Goal: Task Accomplishment & Management: Manage account settings

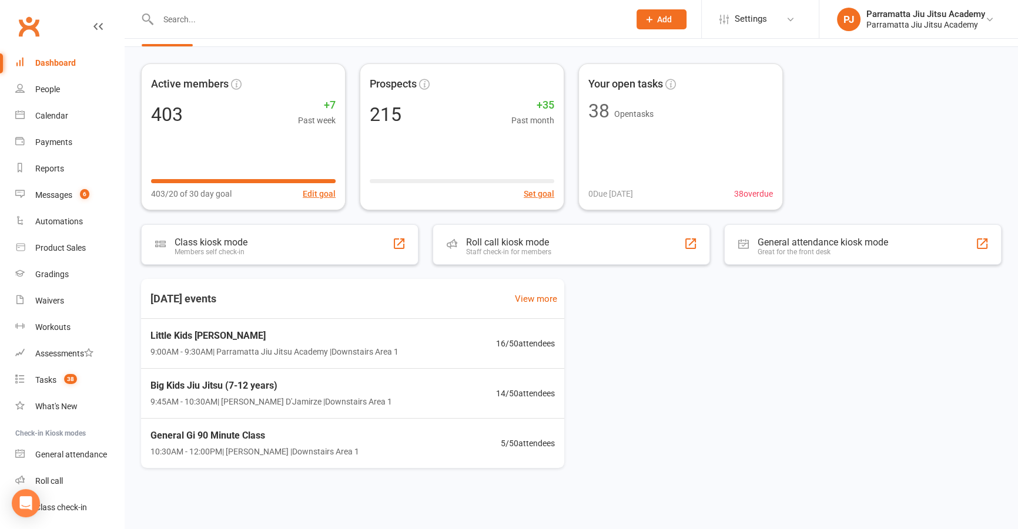
click at [204, 17] on input "text" at bounding box center [388, 19] width 466 height 16
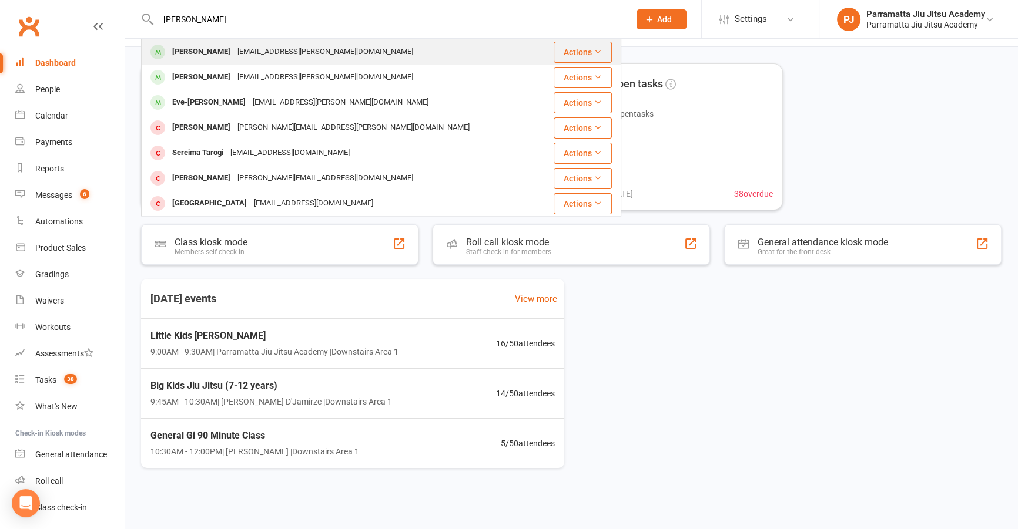
type input "[PERSON_NAME]"
click at [264, 58] on div "[EMAIL_ADDRESS][PERSON_NAME][DOMAIN_NAME]" at bounding box center [325, 51] width 183 height 17
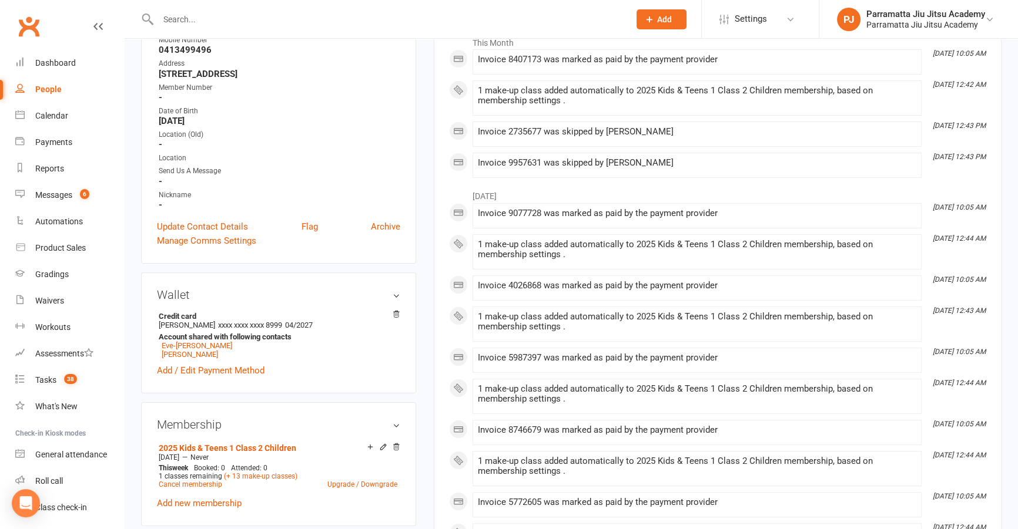
scroll to position [213, 0]
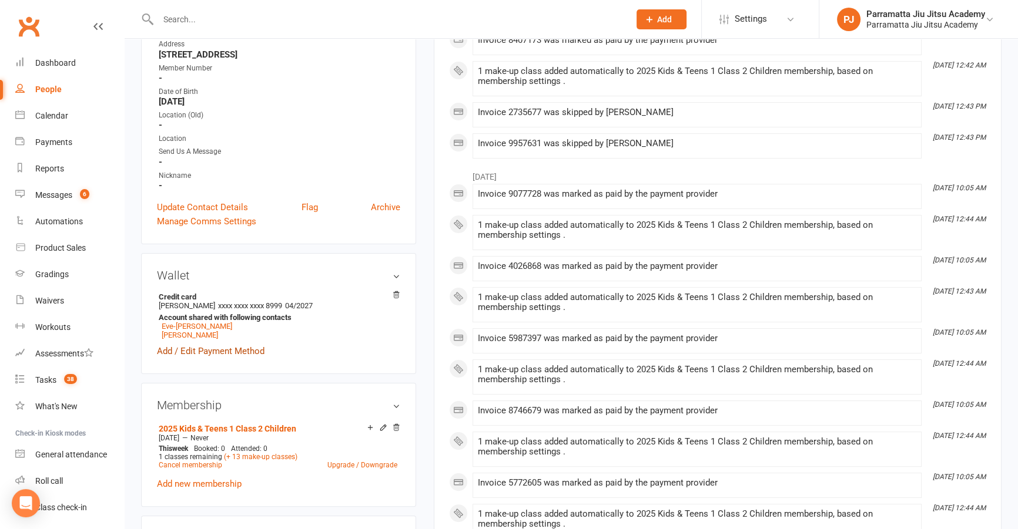
click at [254, 357] on link "Add / Edit Payment Method" at bounding box center [211, 351] width 108 height 14
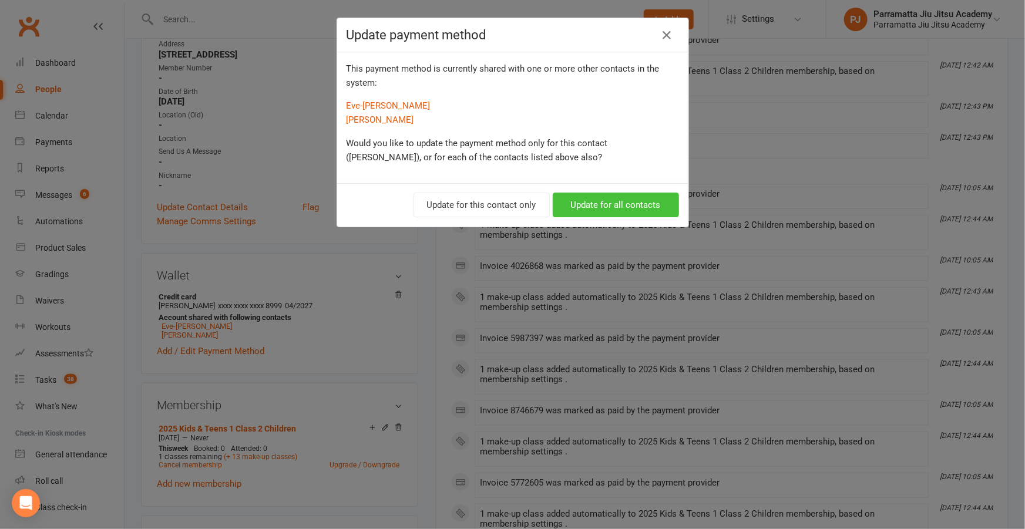
click at [593, 199] on button "Update for all contacts" at bounding box center [616, 205] width 126 height 25
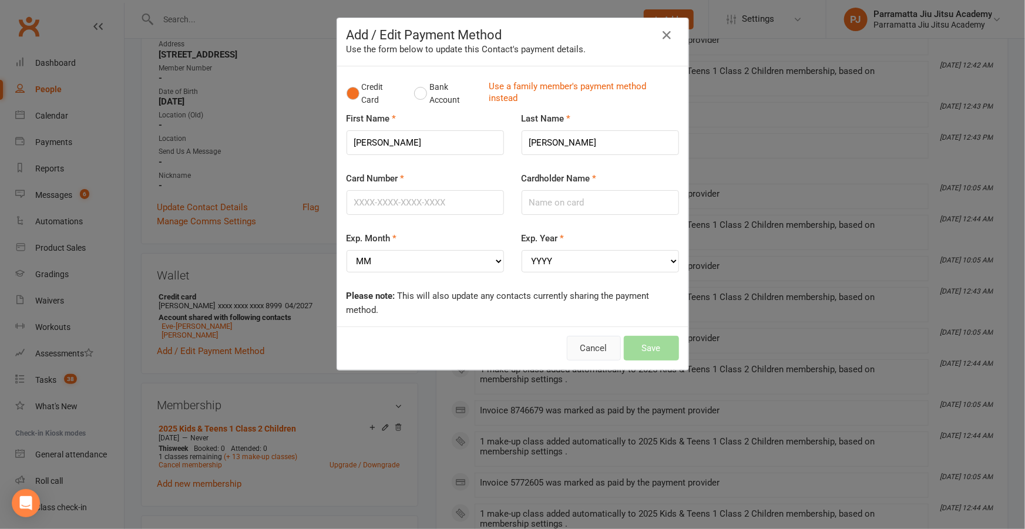
click at [596, 340] on button "Cancel" at bounding box center [594, 348] width 54 height 25
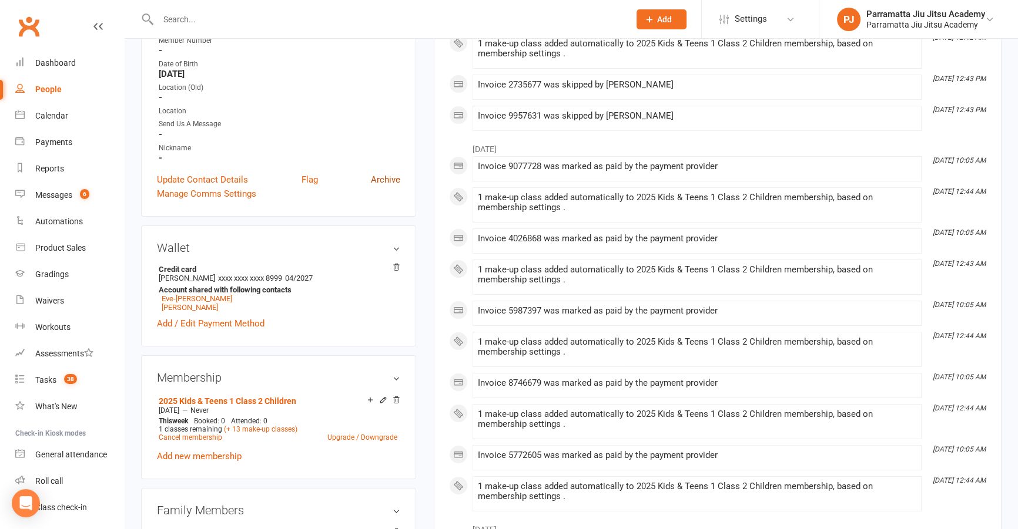
scroll to position [267, 0]
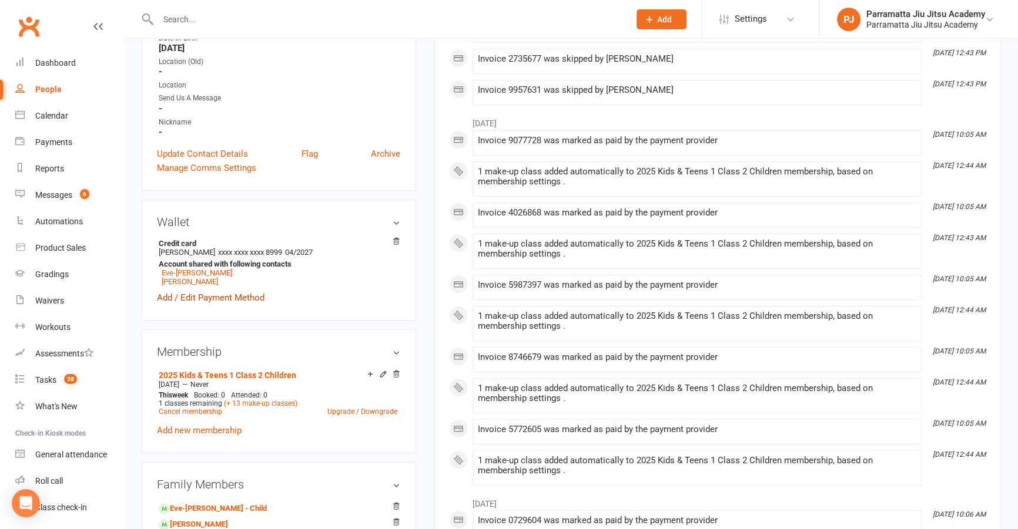
click at [189, 304] on link "Add / Edit Payment Method" at bounding box center [211, 298] width 108 height 14
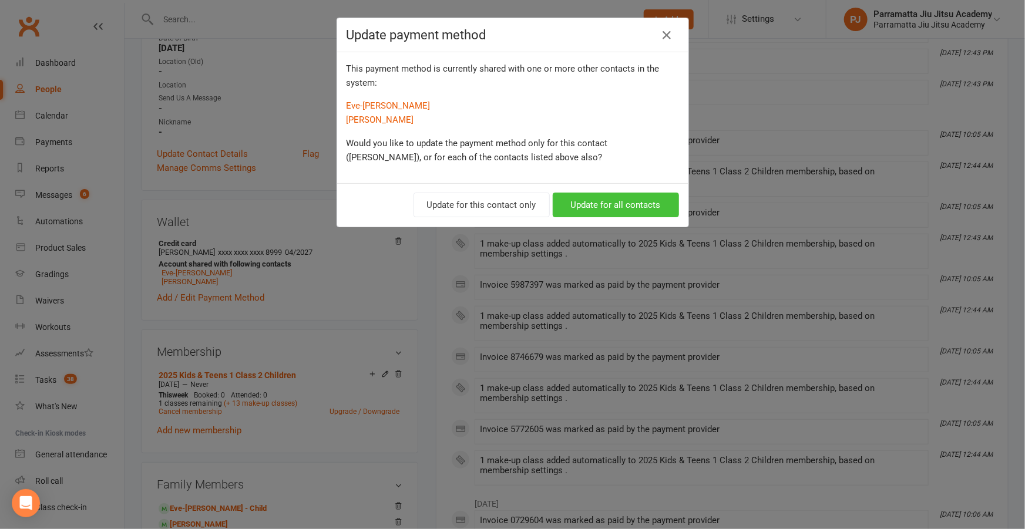
click at [618, 197] on button "Update for all contacts" at bounding box center [616, 205] width 126 height 25
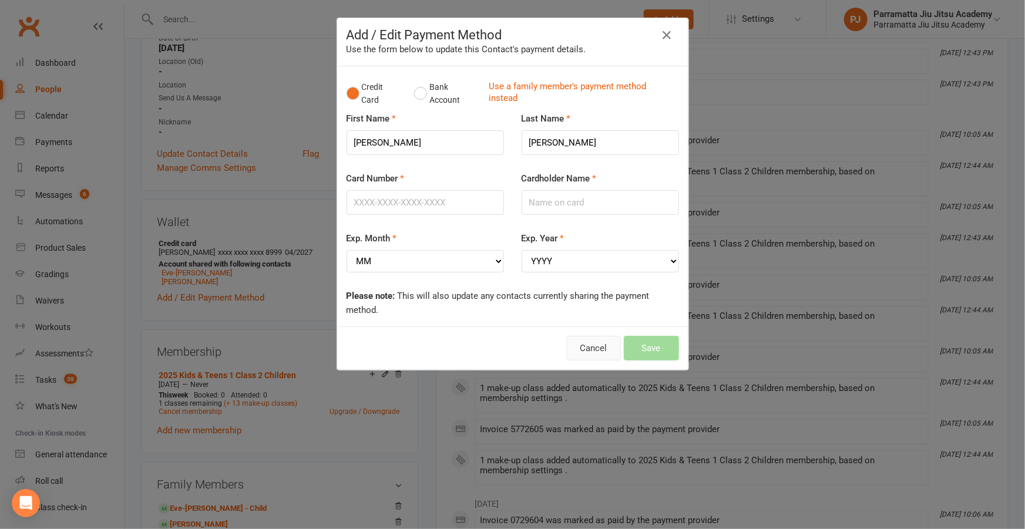
click at [581, 341] on button "Cancel" at bounding box center [594, 348] width 54 height 25
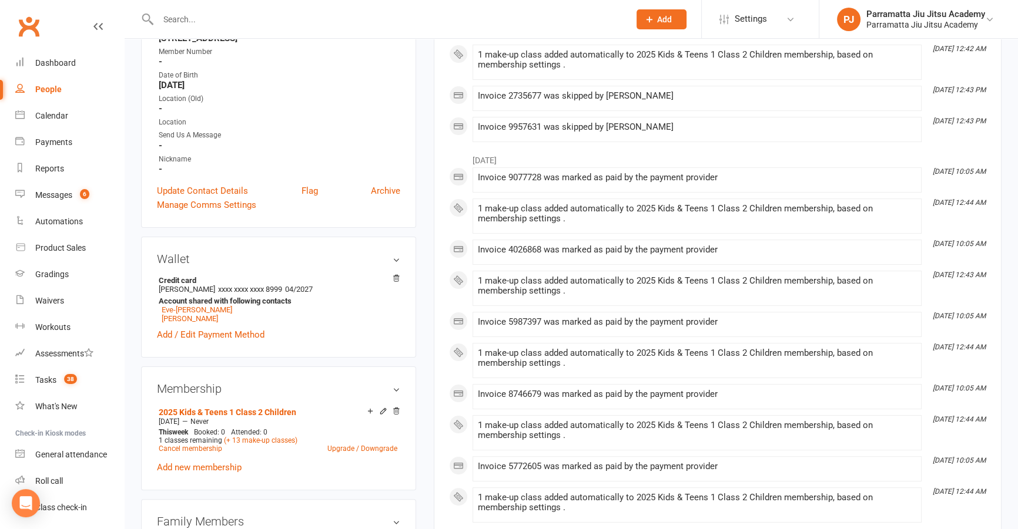
scroll to position [0, 0]
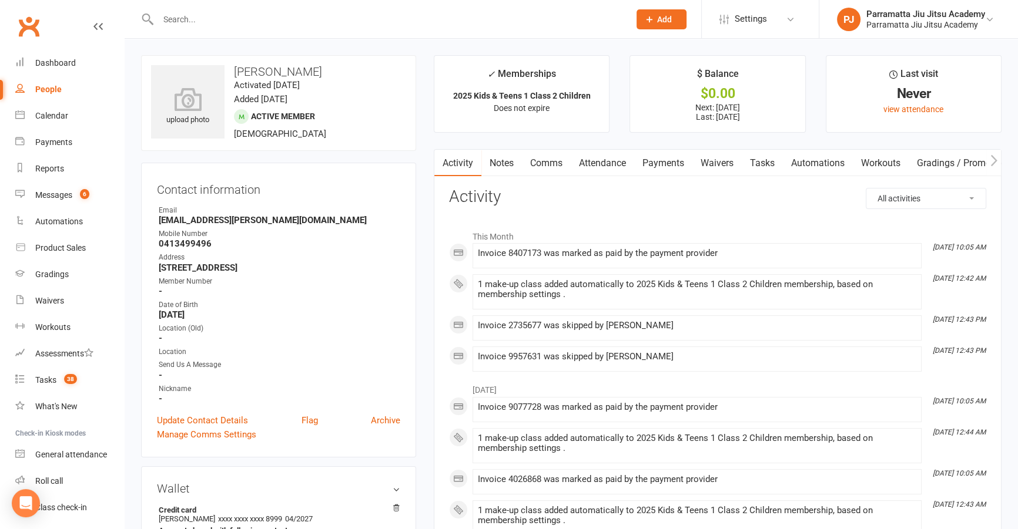
click at [506, 171] on link "Notes" at bounding box center [501, 163] width 41 height 27
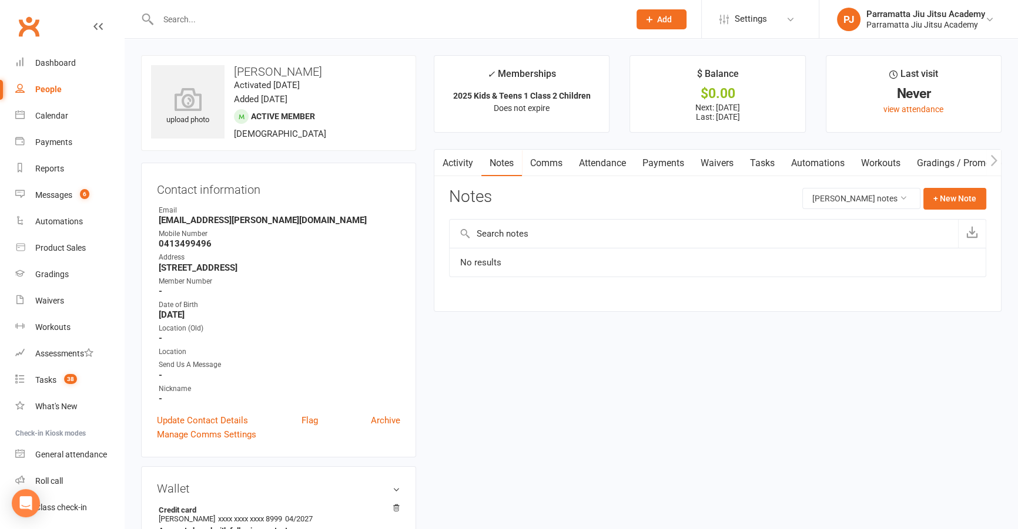
click at [657, 170] on link "Payments" at bounding box center [663, 163] width 58 height 27
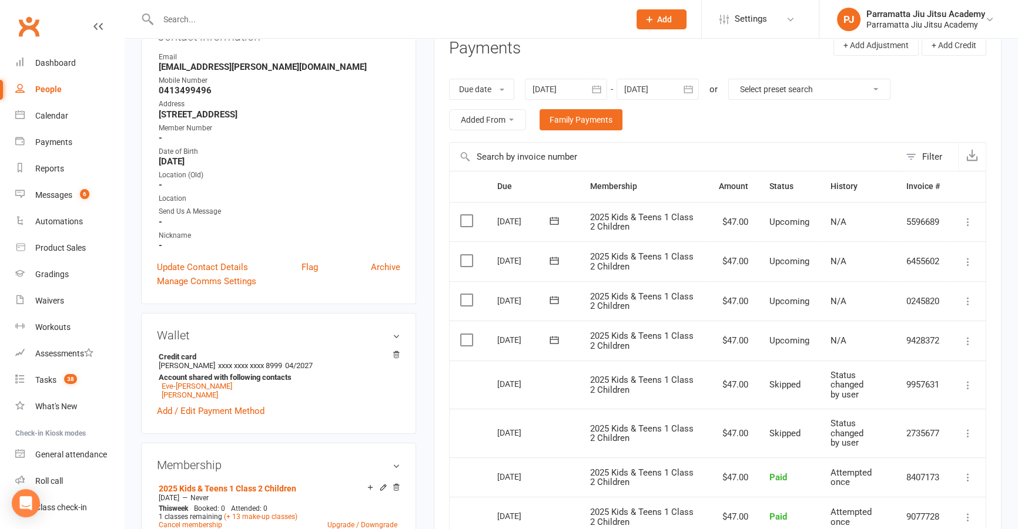
scroll to position [267, 0]
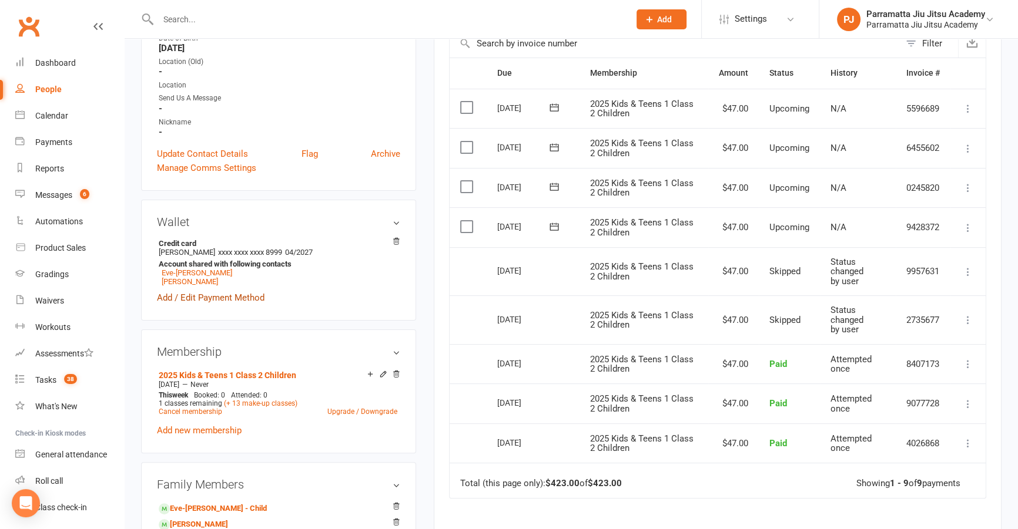
click at [256, 305] on link "Add / Edit Payment Method" at bounding box center [211, 298] width 108 height 14
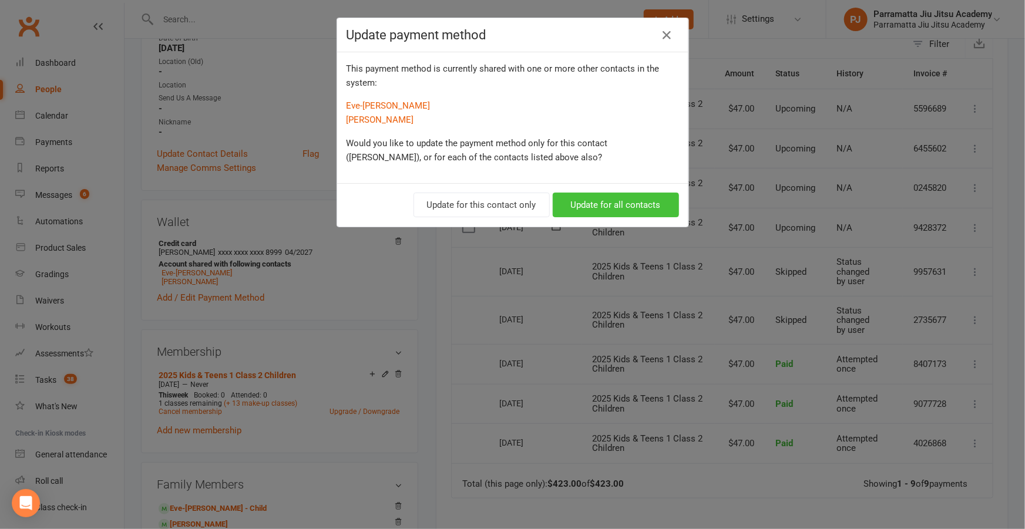
click at [612, 211] on button "Update for all contacts" at bounding box center [616, 205] width 126 height 25
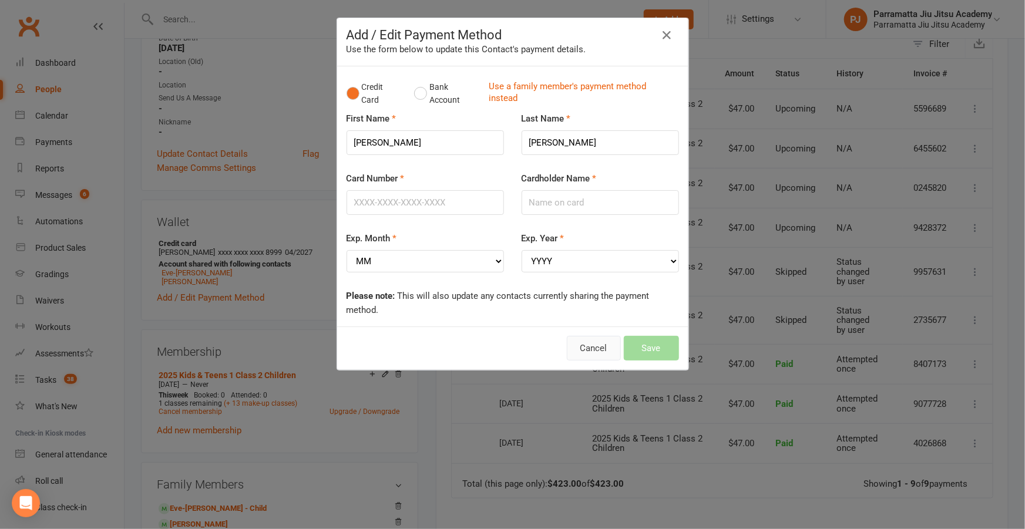
click at [597, 340] on button "Cancel" at bounding box center [594, 348] width 54 height 25
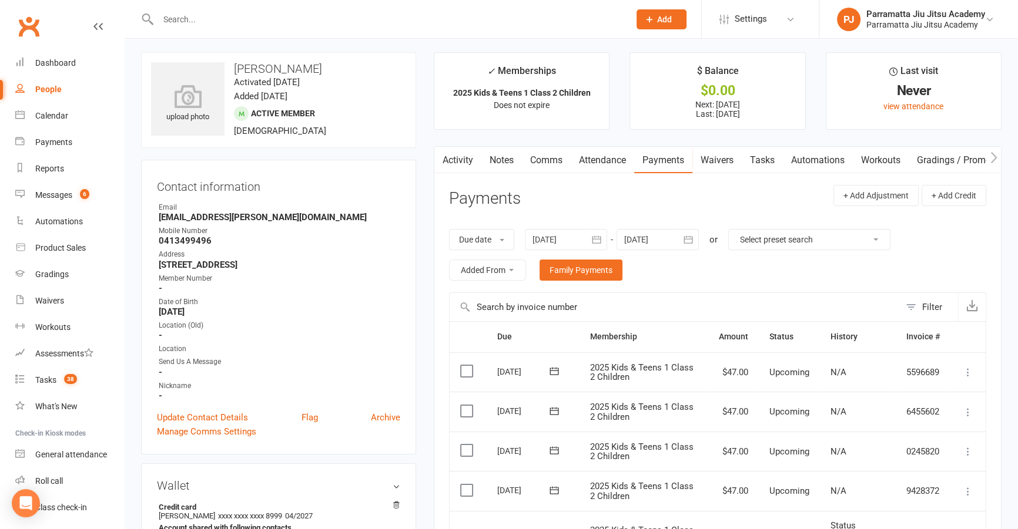
scroll to position [0, 0]
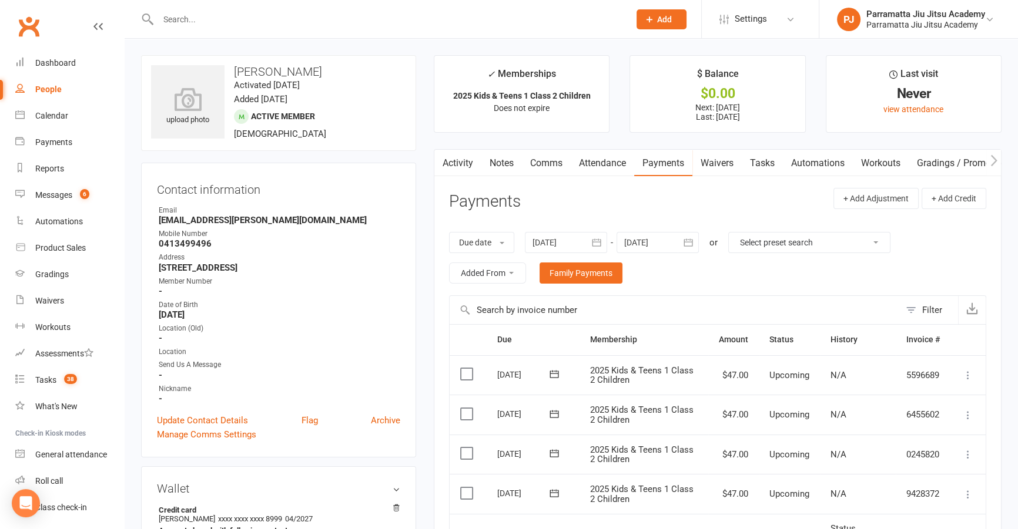
click at [758, 163] on link "Tasks" at bounding box center [761, 163] width 41 height 27
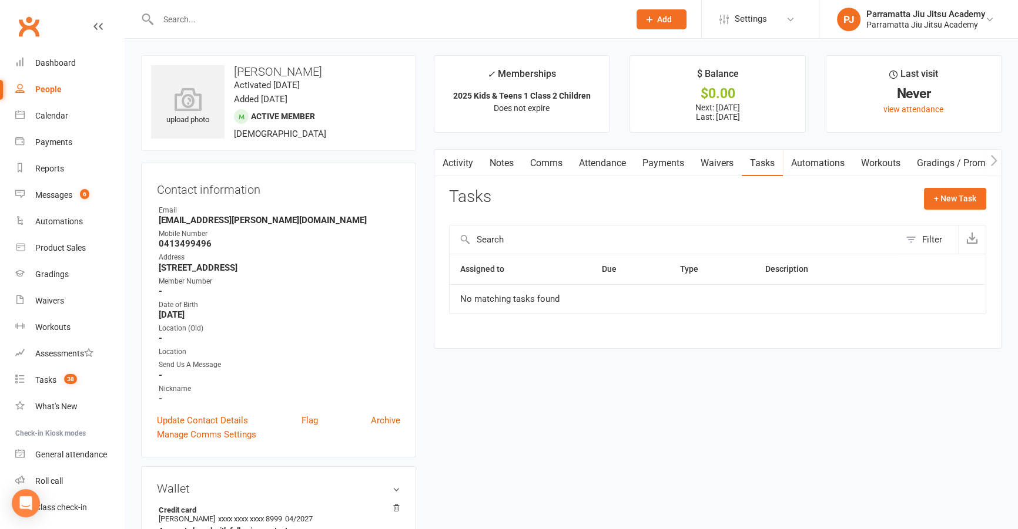
click at [801, 163] on link "Automations" at bounding box center [818, 163] width 70 height 27
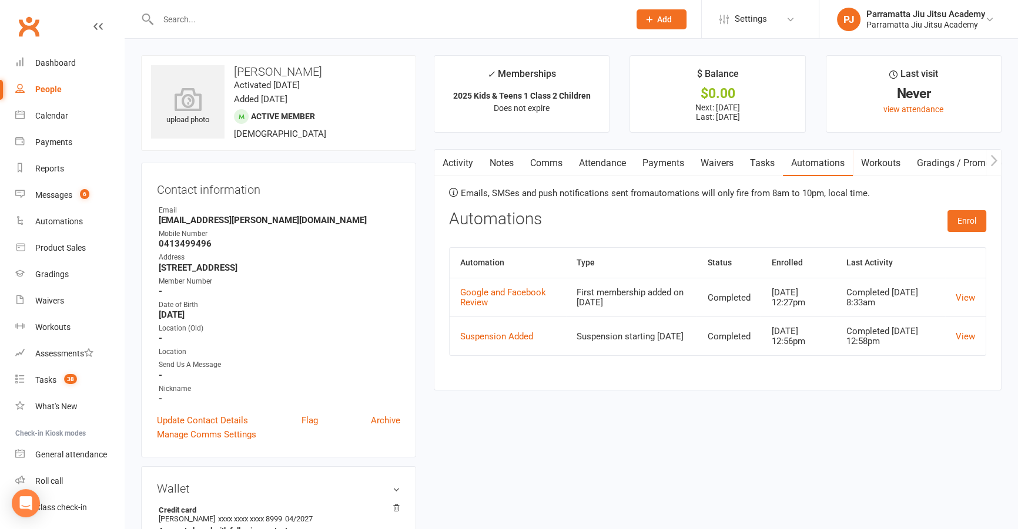
click at [861, 159] on link "Workouts" at bounding box center [880, 163] width 56 height 27
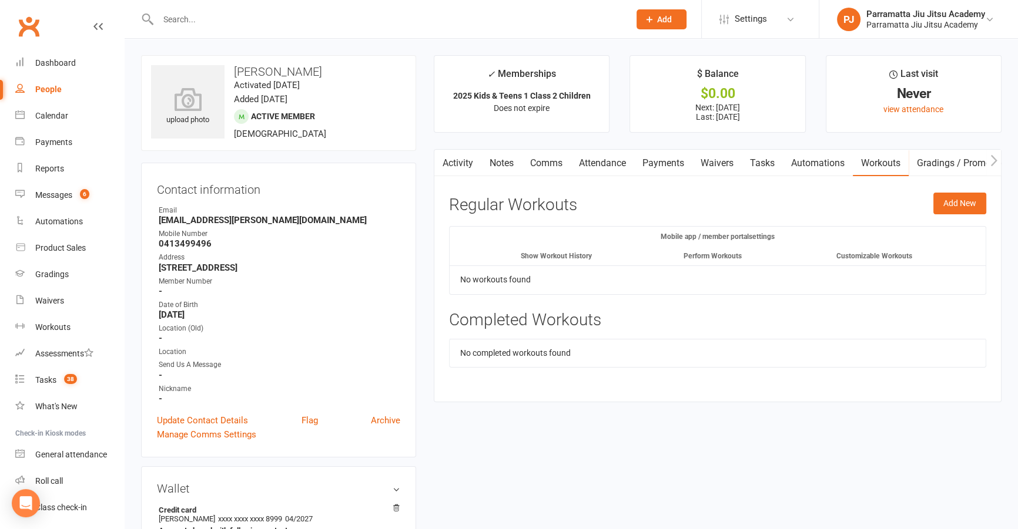
click at [937, 157] on link "Gradings / Promotions" at bounding box center [963, 163] width 111 height 27
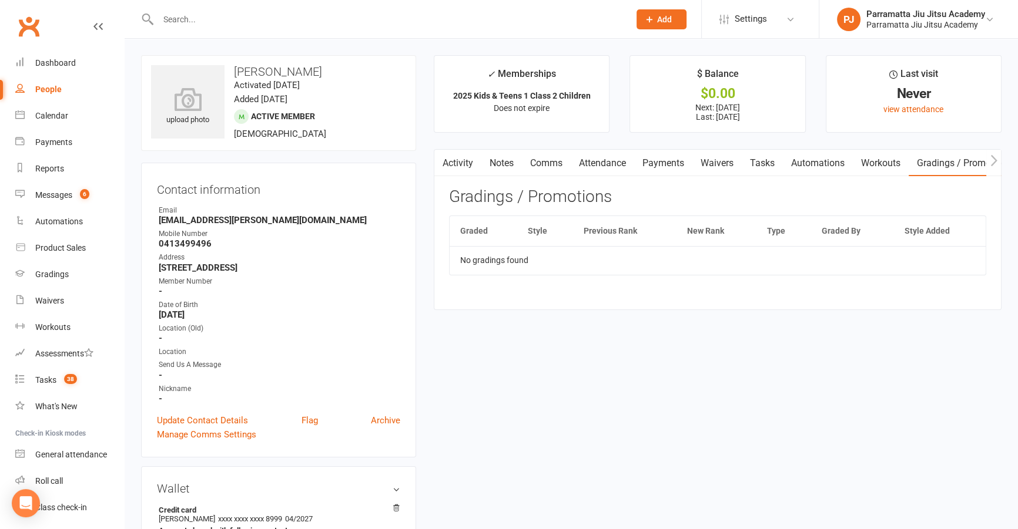
click at [999, 160] on button "button" at bounding box center [993, 163] width 15 height 26
click at [516, 152] on link "Payments" at bounding box center [505, 163] width 58 height 27
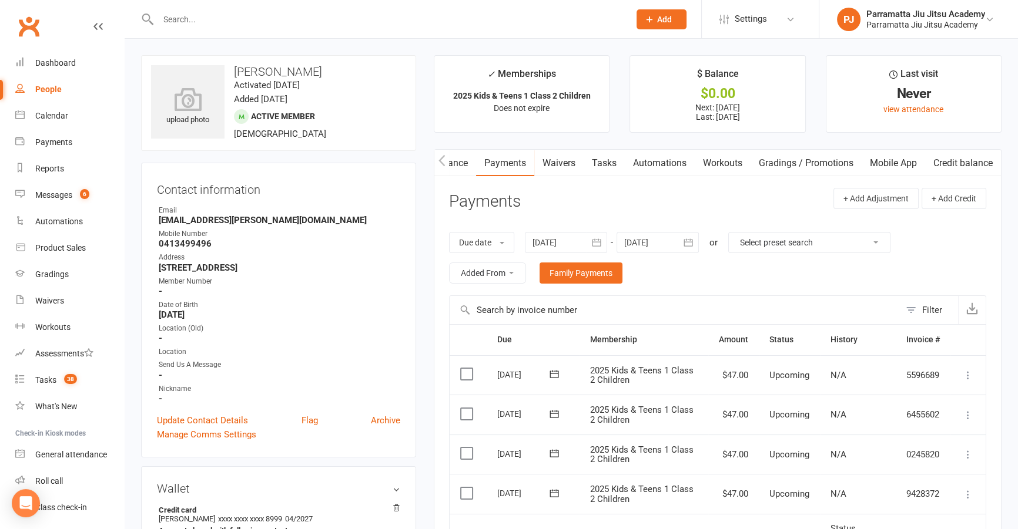
click at [437, 169] on button "button" at bounding box center [441, 163] width 15 height 26
click at [521, 157] on link "Notes" at bounding box center [501, 163] width 41 height 27
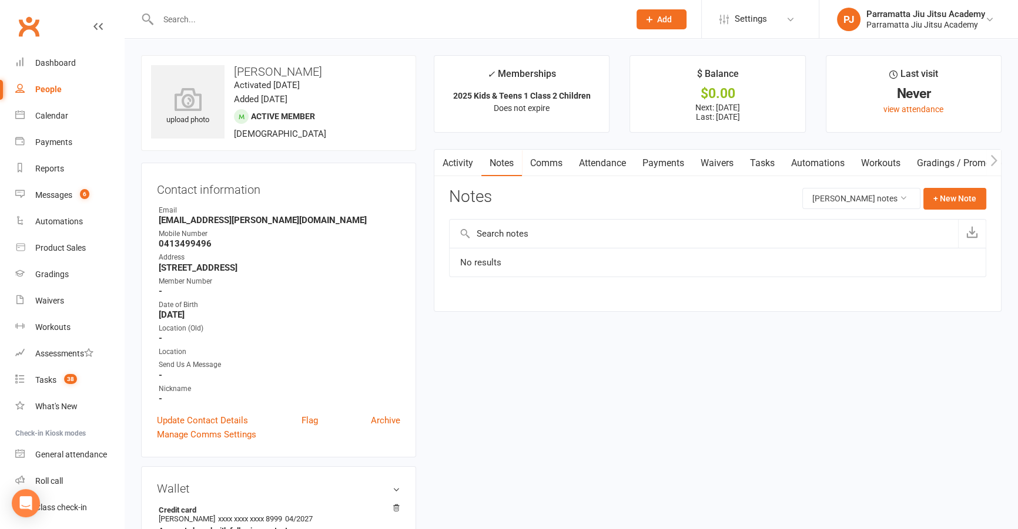
click at [566, 159] on link "Comms" at bounding box center [546, 163] width 49 height 27
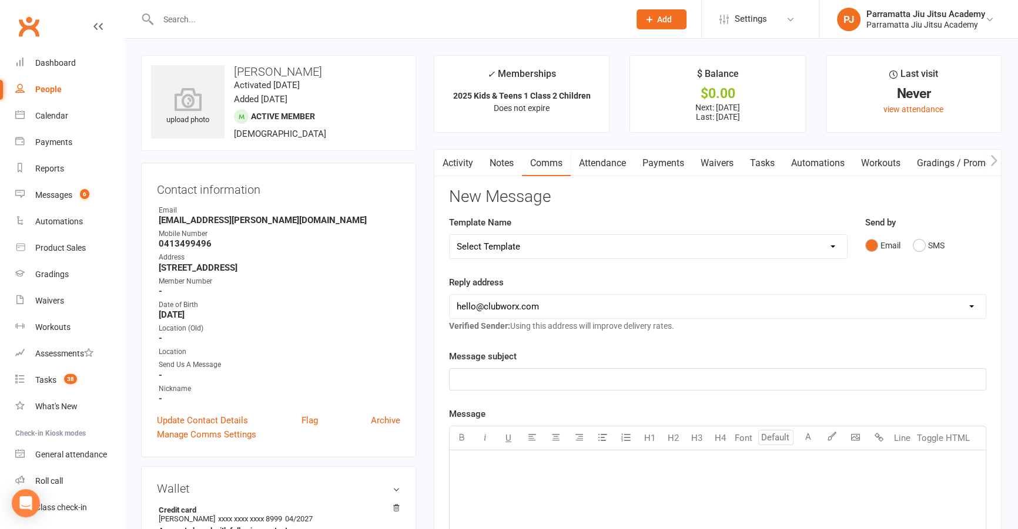
click at [614, 159] on link "Attendance" at bounding box center [601, 163] width 63 height 27
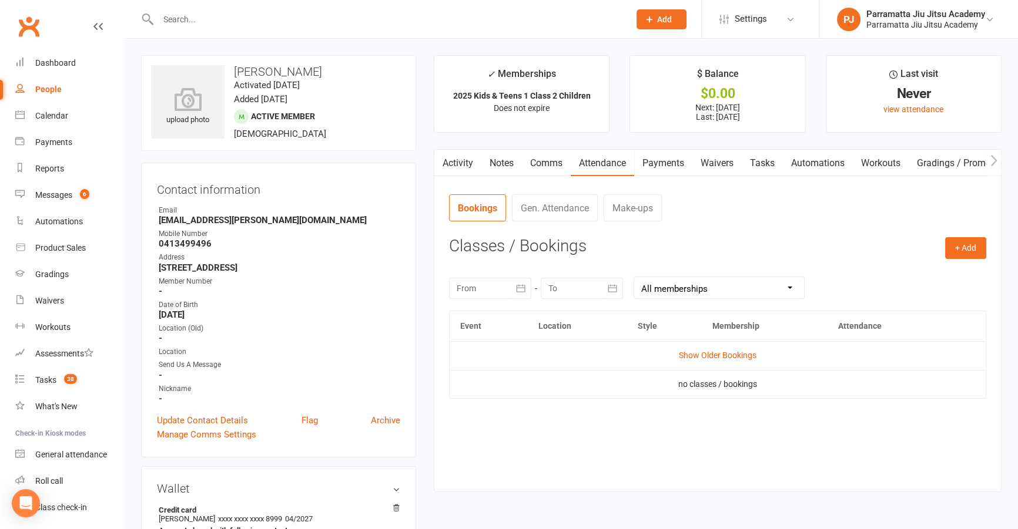
click at [471, 169] on link "Activity" at bounding box center [457, 163] width 47 height 27
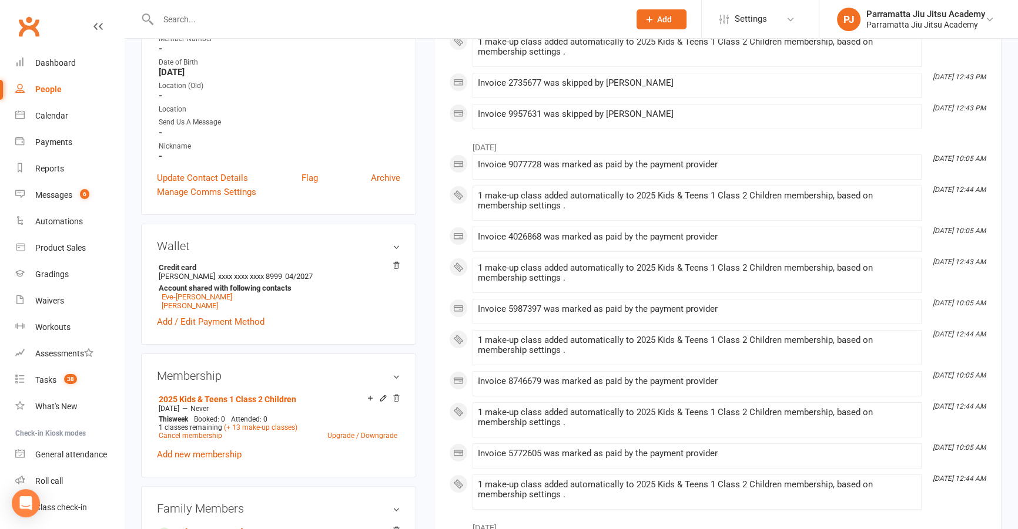
scroll to position [267, 0]
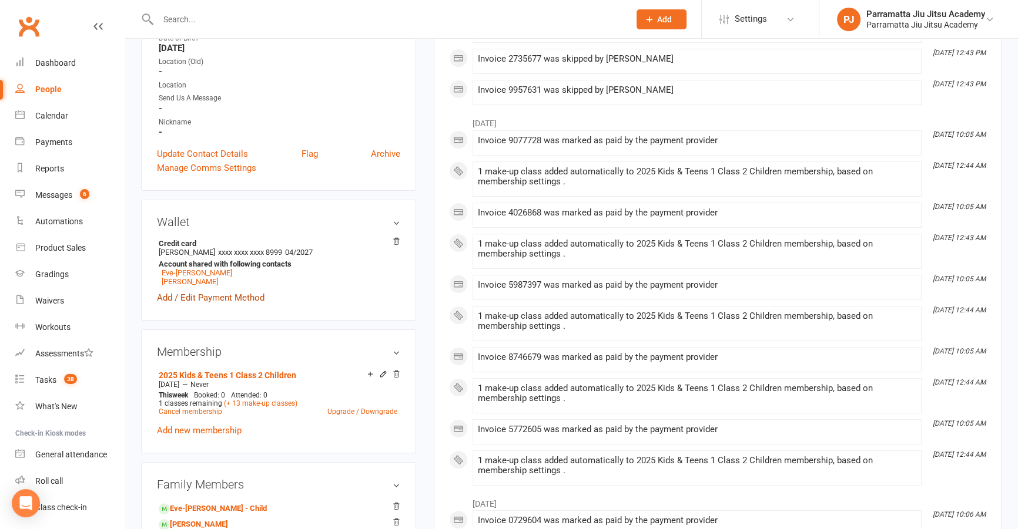
click at [231, 297] on link "Add / Edit Payment Method" at bounding box center [211, 298] width 108 height 14
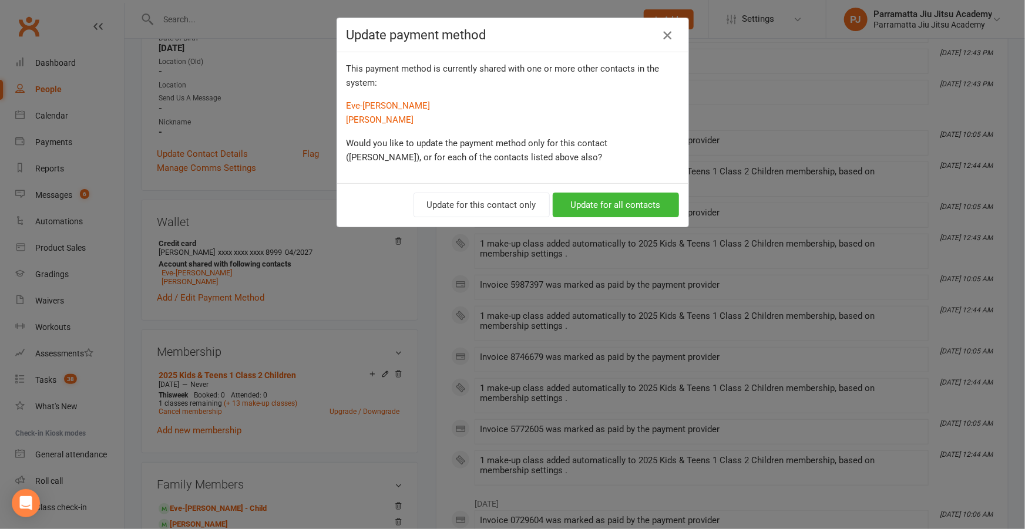
click at [667, 33] on icon "button" at bounding box center [667, 35] width 14 height 14
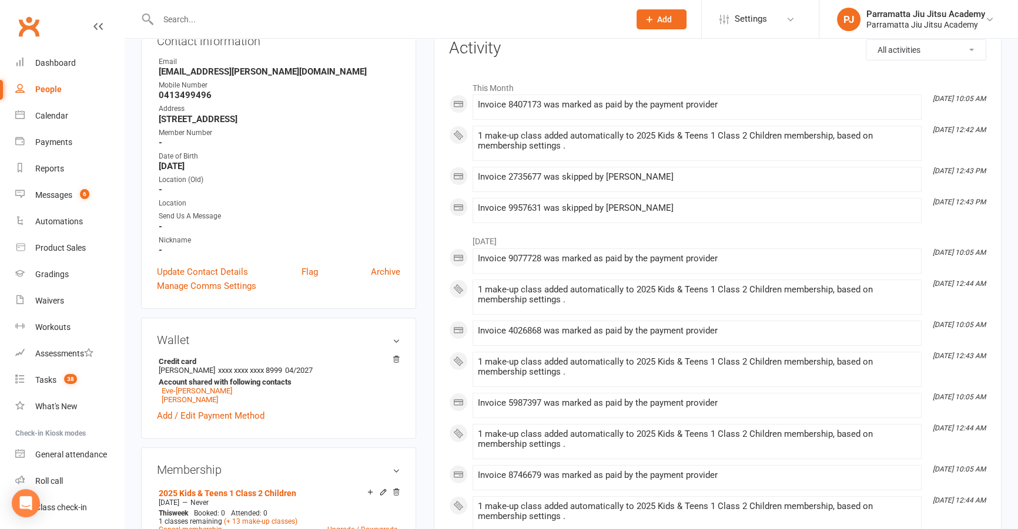
scroll to position [0, 0]
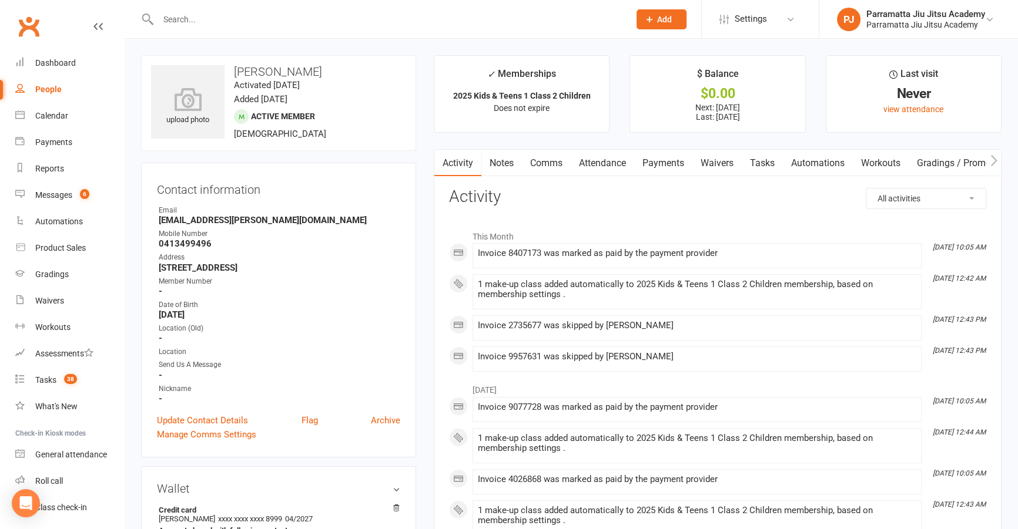
click at [720, 169] on link "Waivers" at bounding box center [716, 163] width 49 height 27
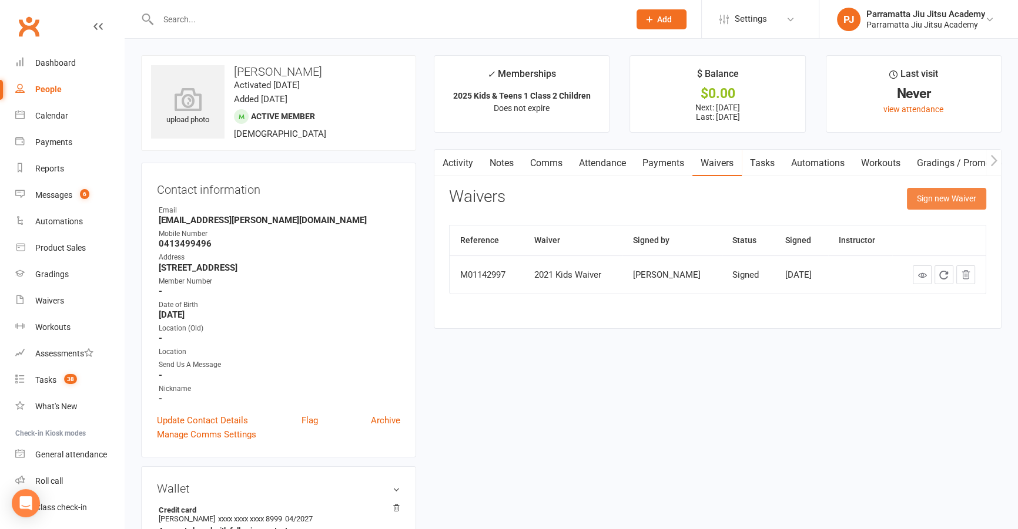
click at [978, 198] on button "Sign new Waiver" at bounding box center [946, 198] width 79 height 21
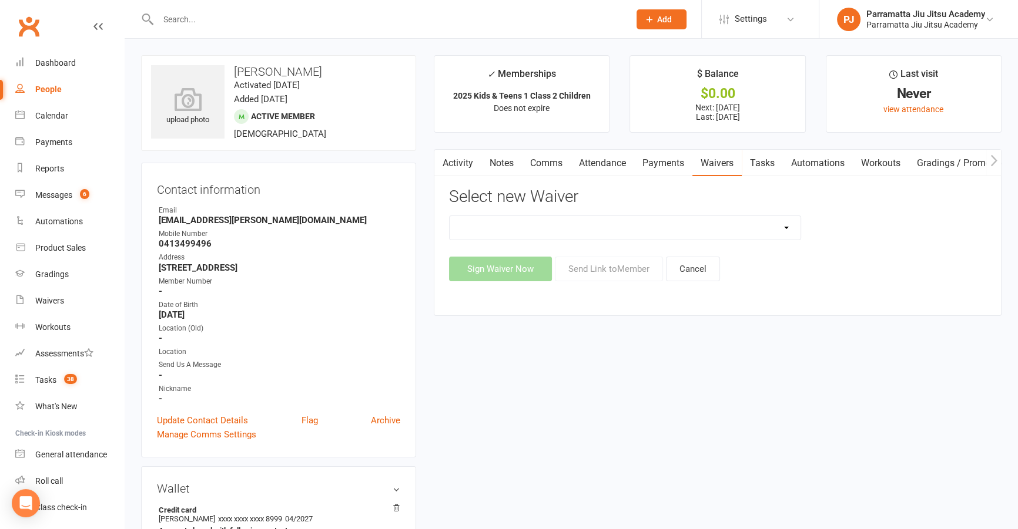
click at [740, 224] on select "2025 Adults Waiver 2025 Emergency Services & Adult Students 2025 Family And Par…" at bounding box center [624, 228] width 351 height 24
select select "3683"
click at [449, 216] on select "2025 Adults Waiver 2025 Emergency Services & Adult Students 2025 Family And Par…" at bounding box center [624, 228] width 351 height 24
click at [580, 268] on button "Send Link to Member" at bounding box center [609, 269] width 108 height 25
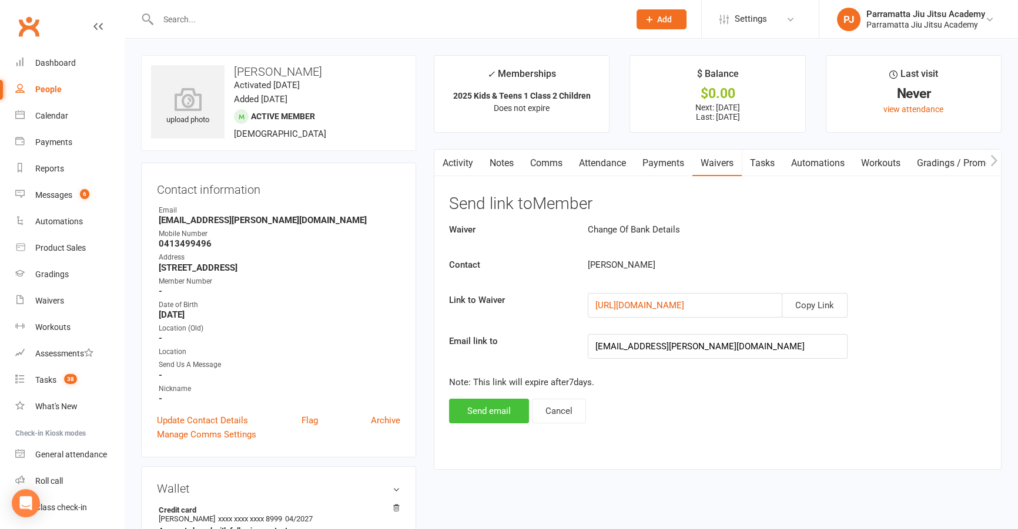
click at [495, 410] on button "Send email" at bounding box center [489, 411] width 80 height 25
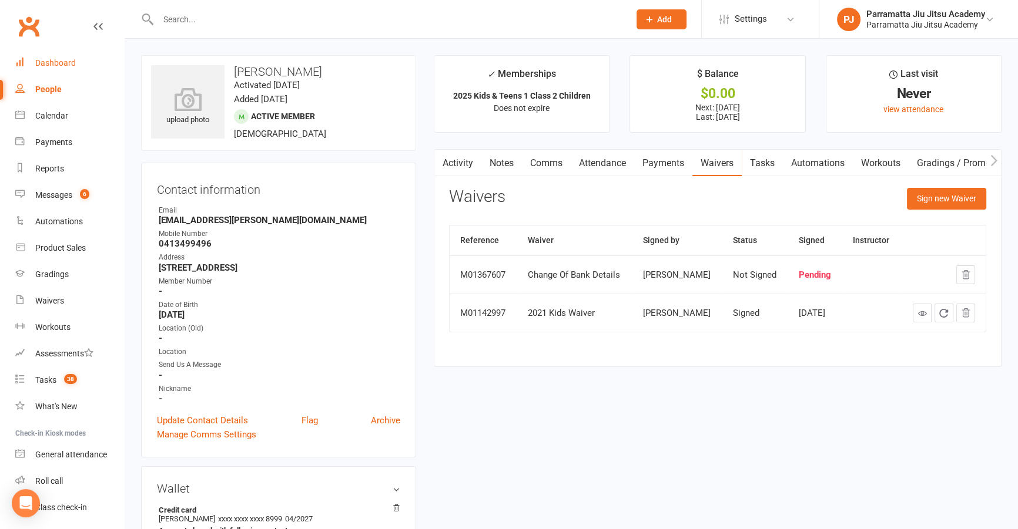
click at [61, 69] on link "Dashboard" at bounding box center [69, 63] width 109 height 26
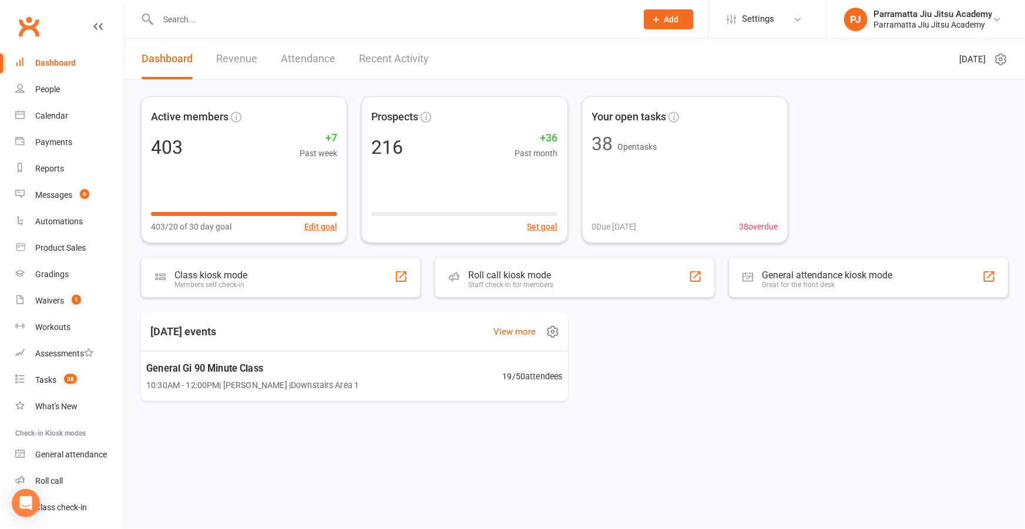
click at [539, 368] on div "General Gi 90 Minute Class 10:30AM - 12:00PM | Jairson Rosa | Downstairs Area 1…" at bounding box center [354, 376] width 445 height 51
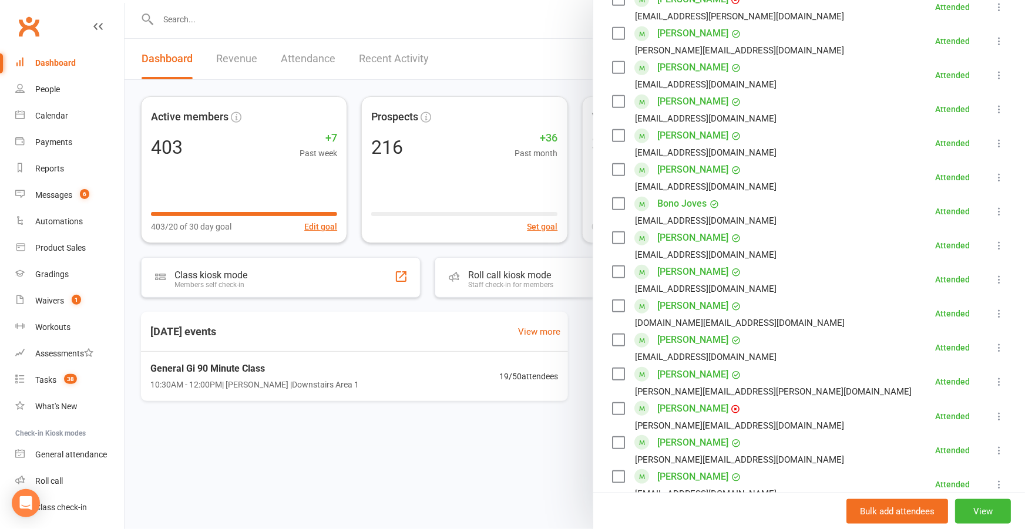
scroll to position [427, 0]
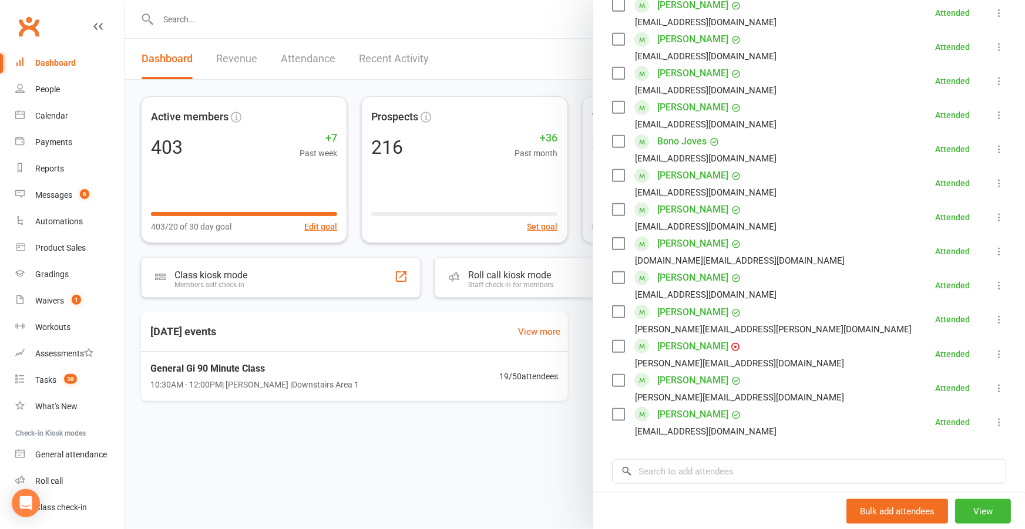
click at [535, 444] on div at bounding box center [575, 264] width 901 height 529
